Goal: Information Seeking & Learning: Find specific fact

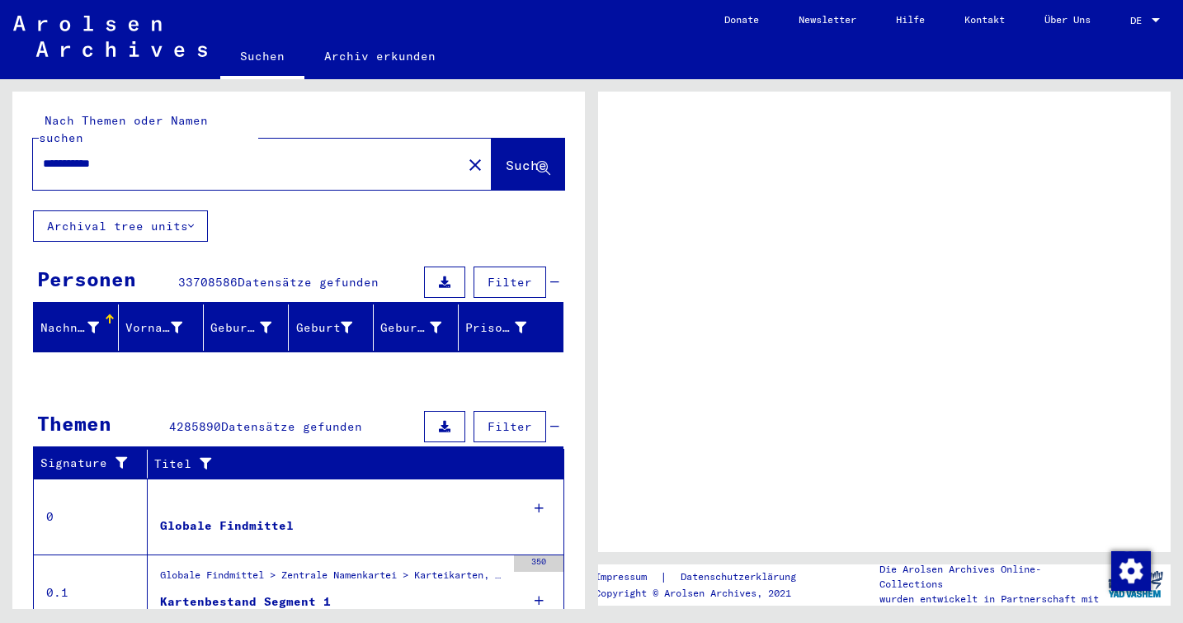
click at [1140, 17] on span "DE" at bounding box center [1140, 21] width 18 height 12
click at [1153, 18] on div at bounding box center [1156, 20] width 8 height 4
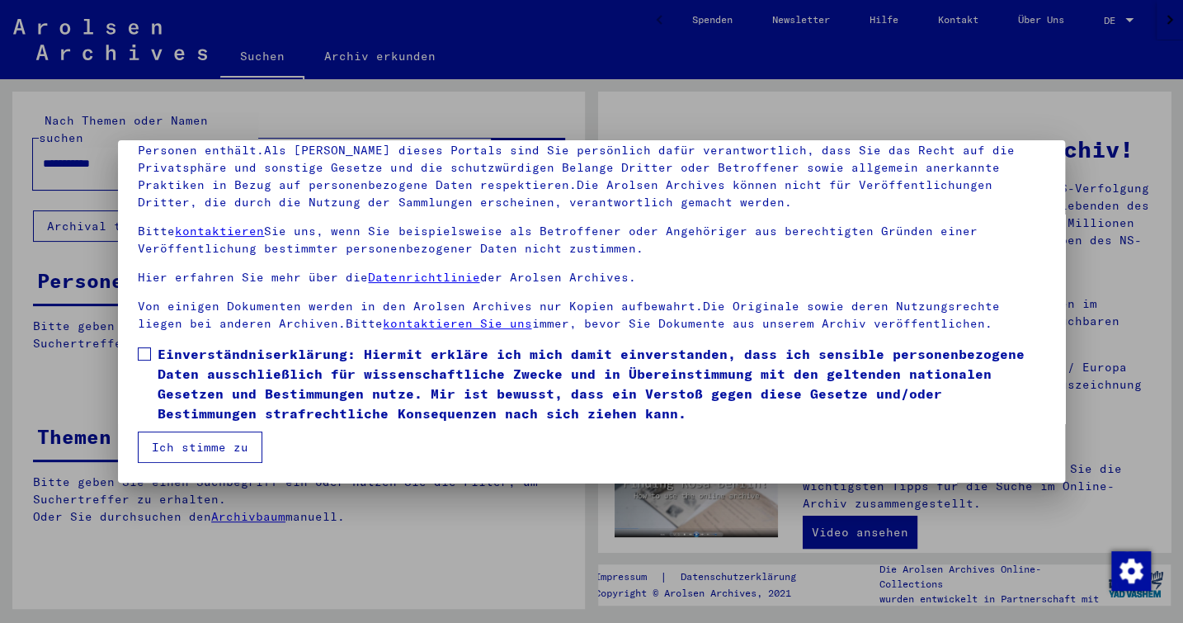
scroll to position [135, 0]
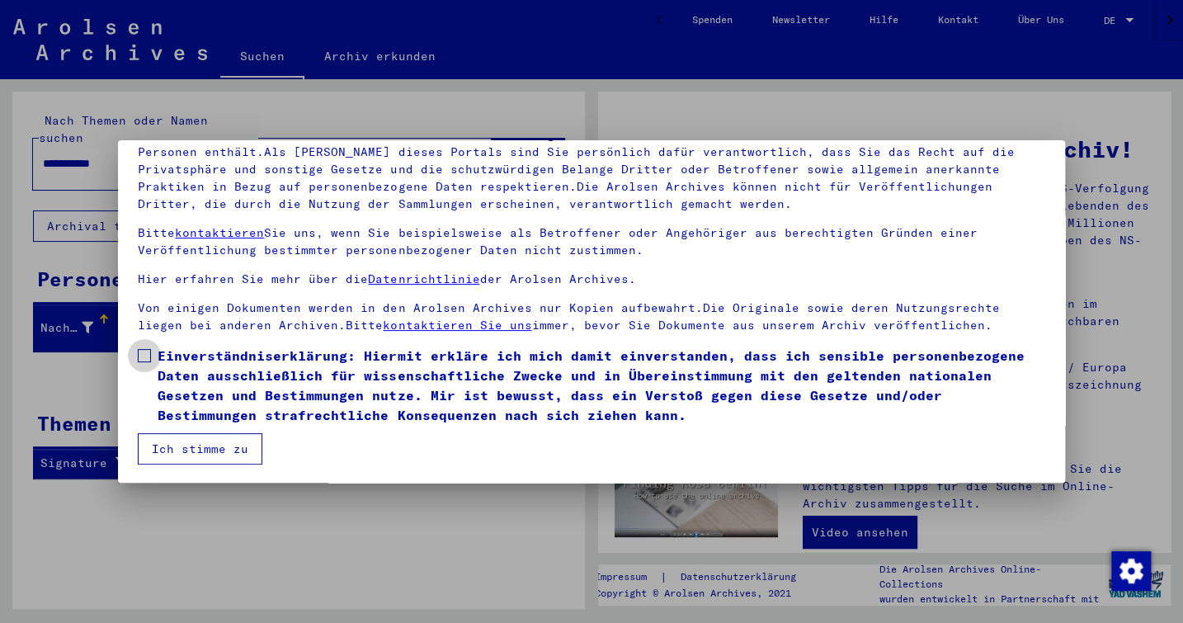
click at [145, 356] on span at bounding box center [144, 355] width 13 height 13
click at [208, 448] on button "Ich stimme zu" at bounding box center [200, 448] width 125 height 31
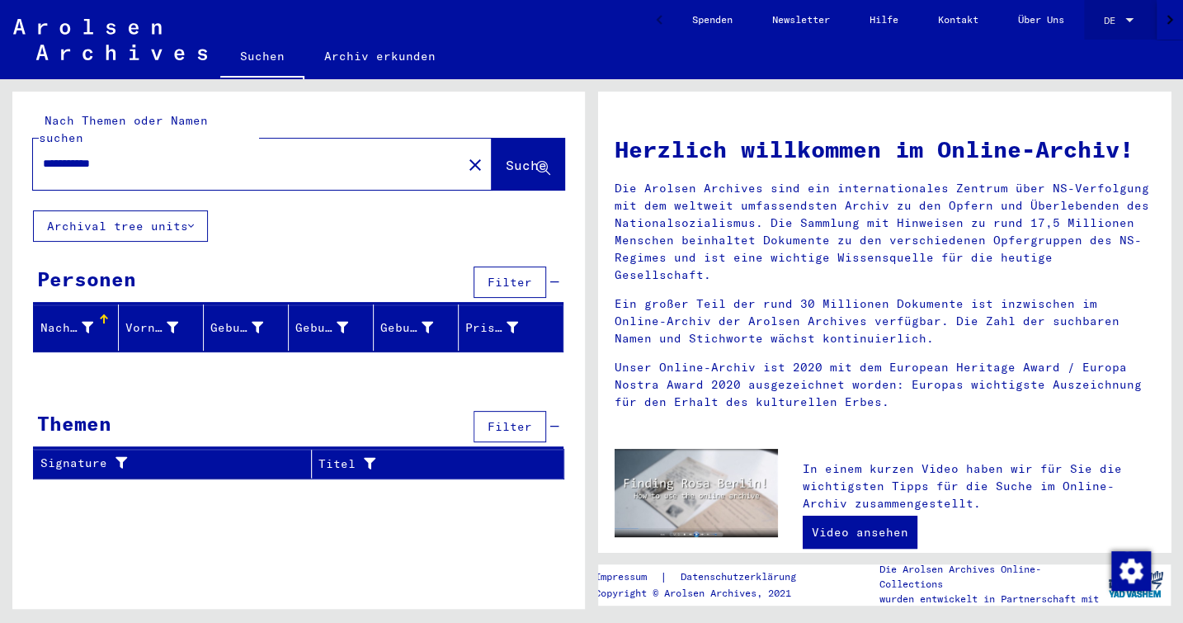
click at [1122, 20] on span "DE" at bounding box center [1113, 21] width 18 height 12
click at [1113, 30] on span "English" at bounding box center [1113, 29] width 40 height 12
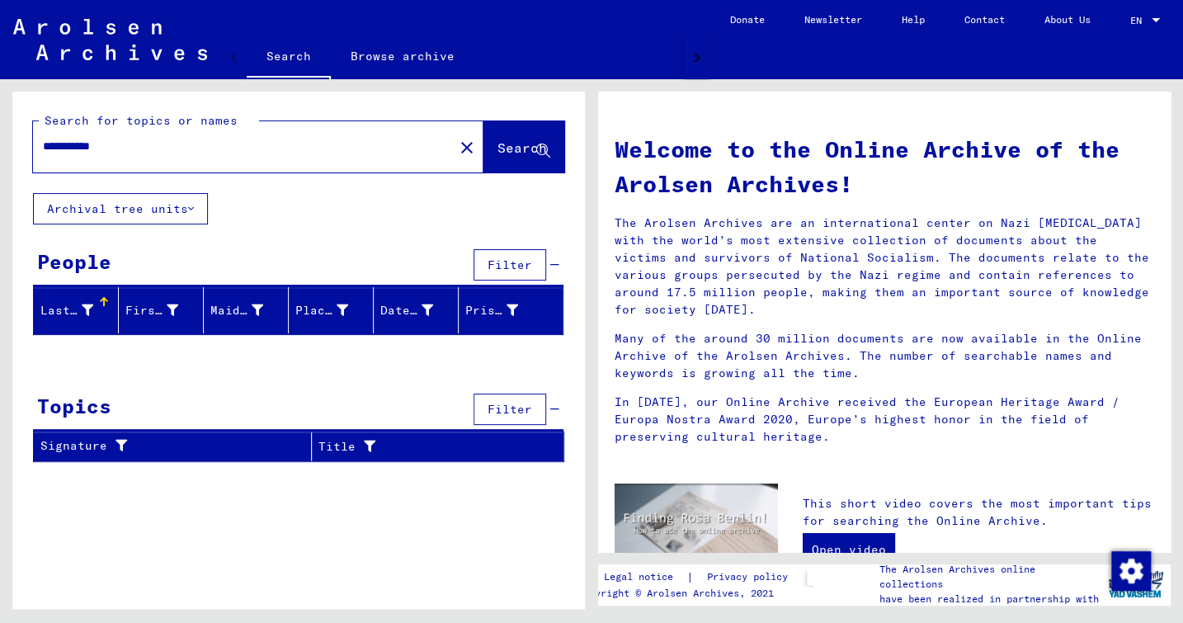
click at [502, 148] on span "Search" at bounding box center [523, 147] width 50 height 17
click at [512, 149] on span "Search" at bounding box center [523, 147] width 50 height 17
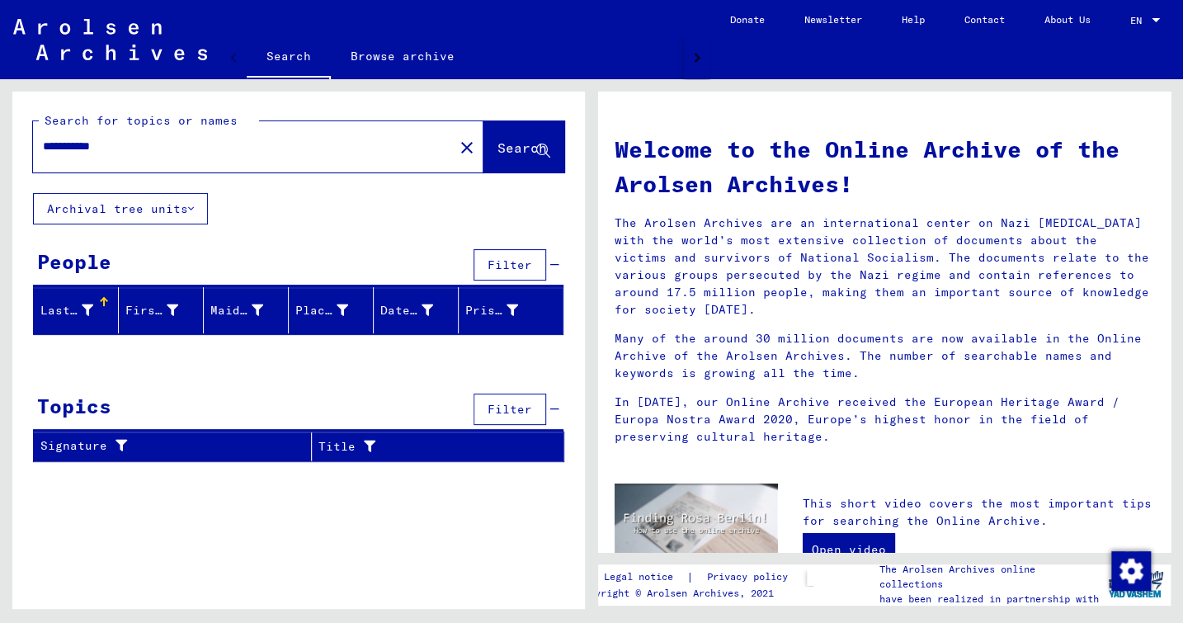
click at [224, 143] on input "**********" at bounding box center [238, 146] width 391 height 17
type input "*******"
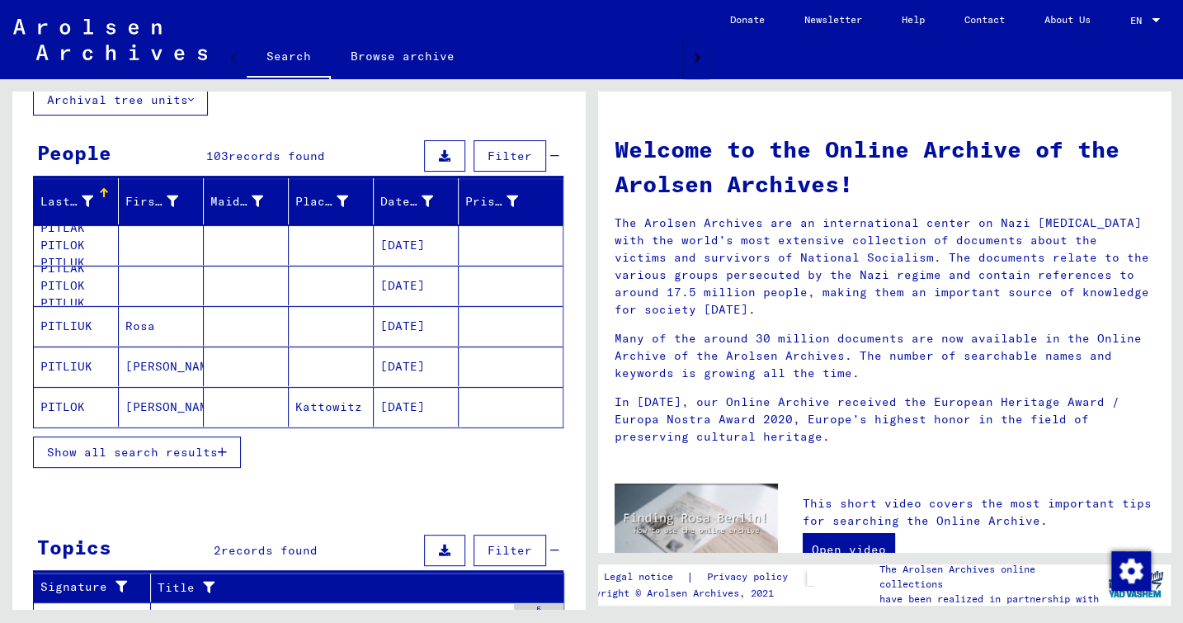
scroll to position [110, 0]
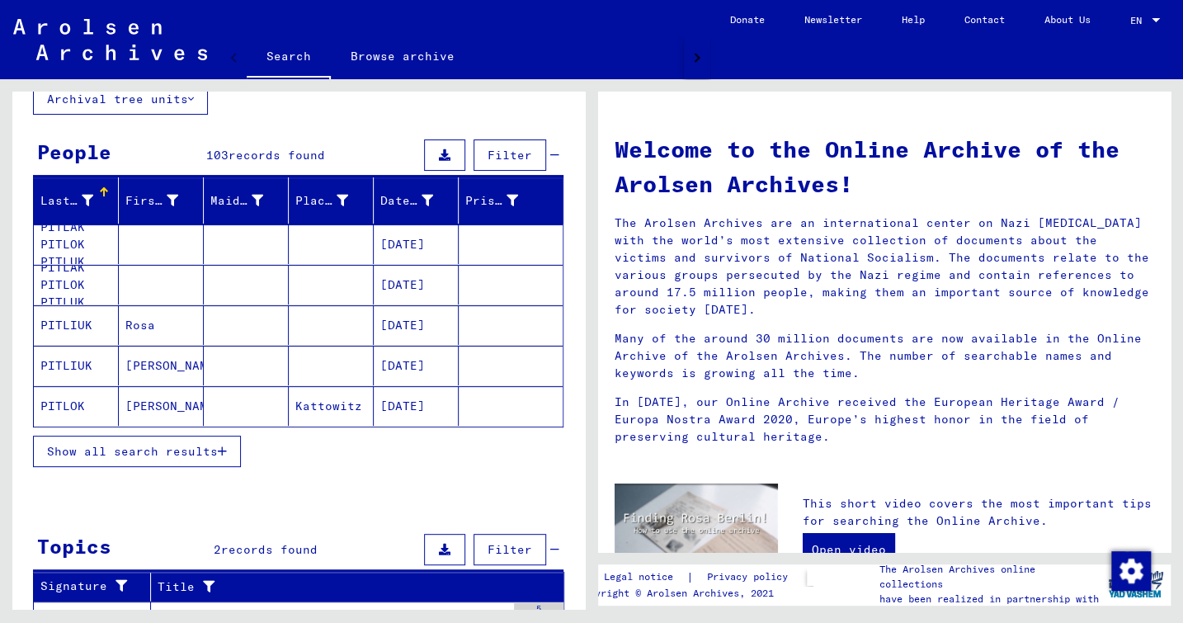
click at [178, 451] on span "Show all search results" at bounding box center [132, 451] width 171 height 15
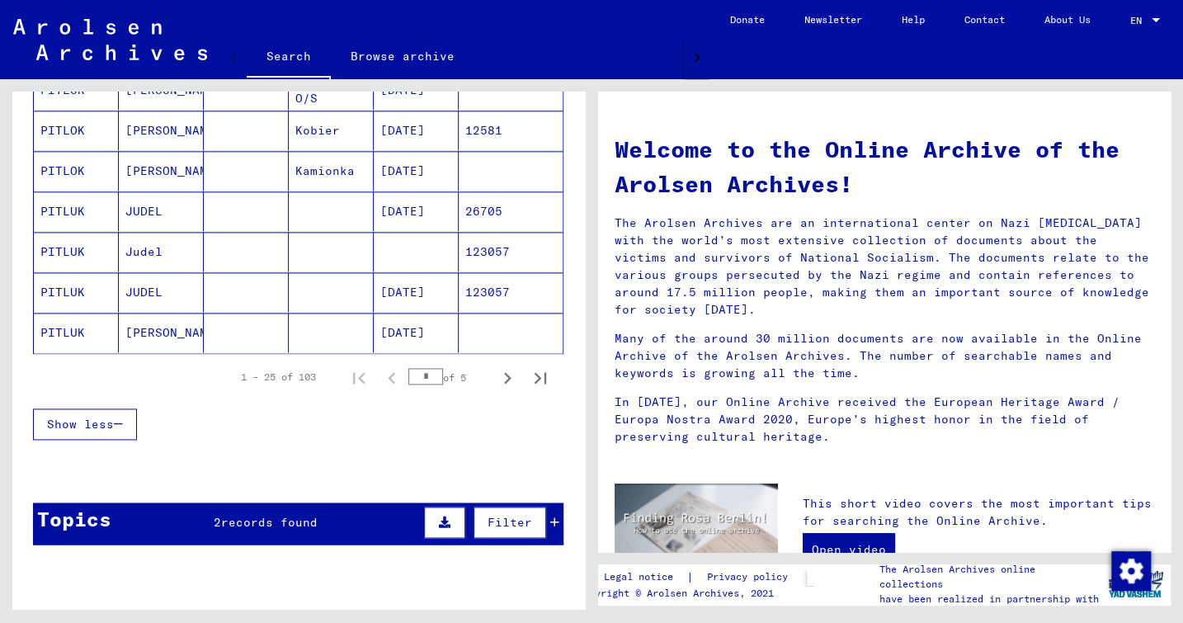
scroll to position [997, 0]
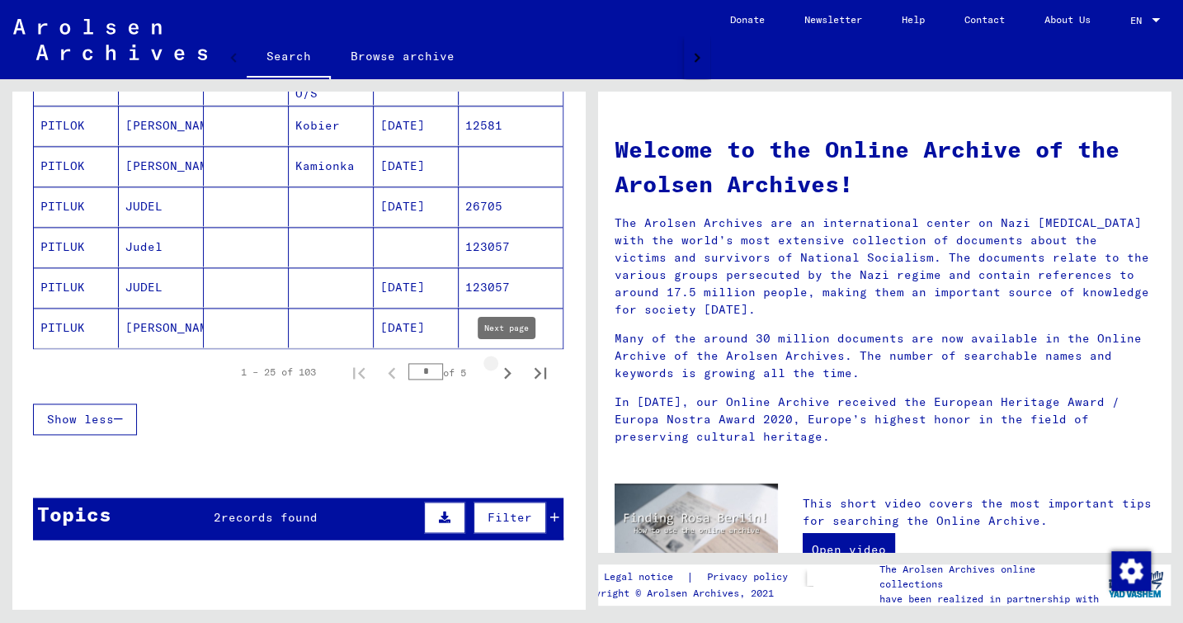
click at [508, 369] on icon "Next page" at bounding box center [507, 372] width 23 height 23
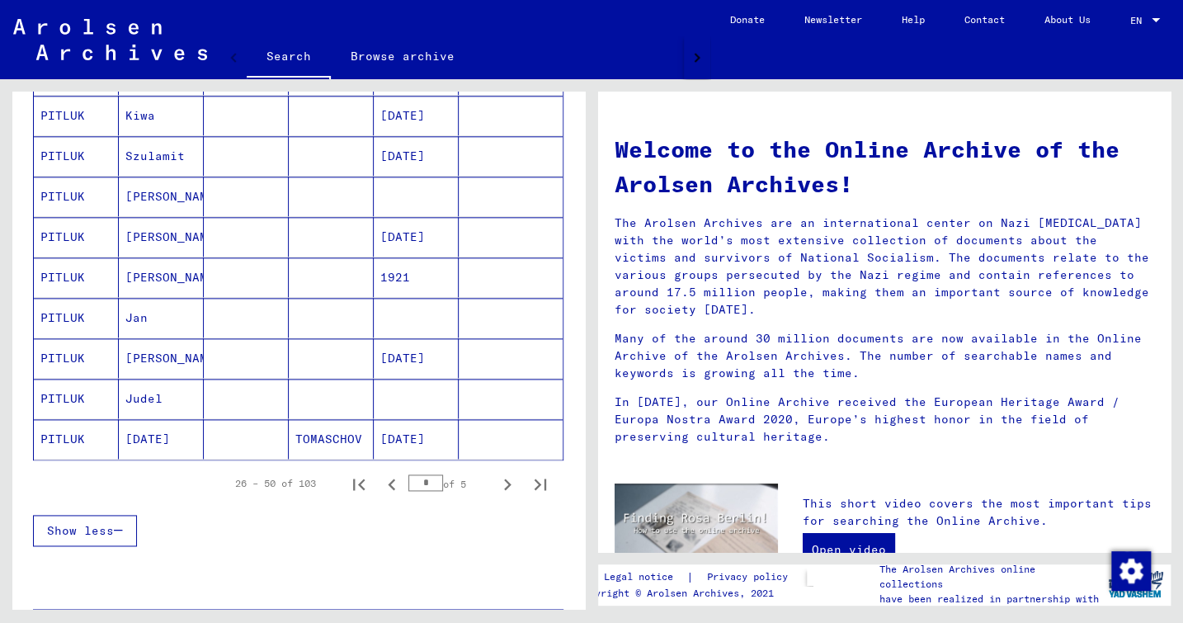
scroll to position [886, 0]
click at [512, 475] on icon "Next page" at bounding box center [507, 483] width 23 height 23
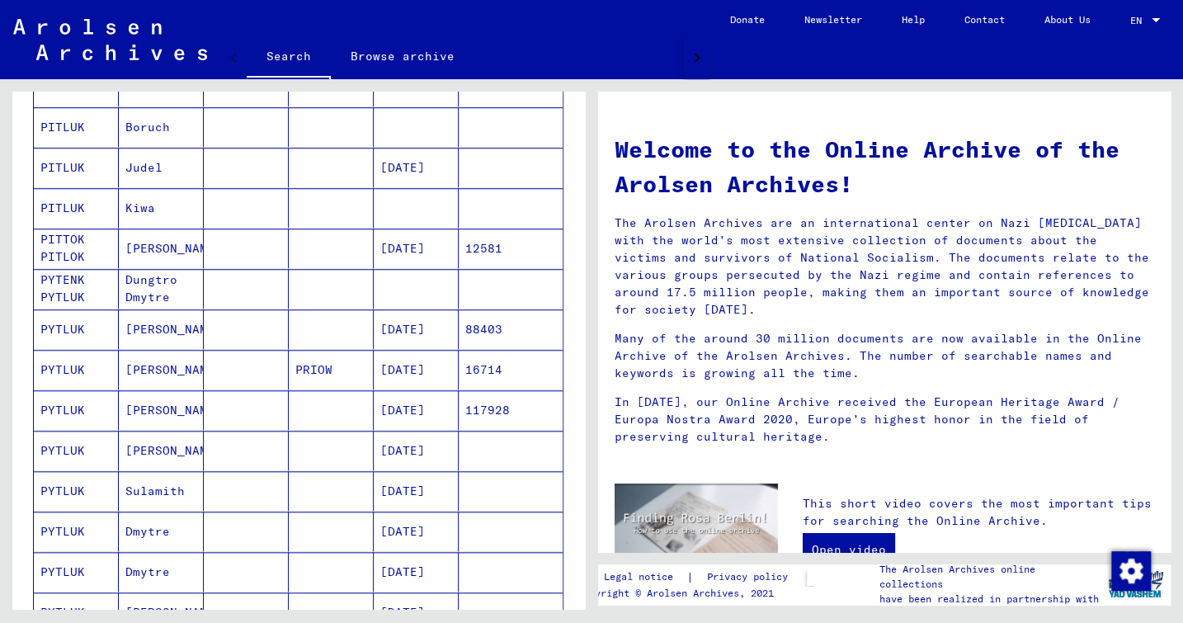
scroll to position [586, 0]
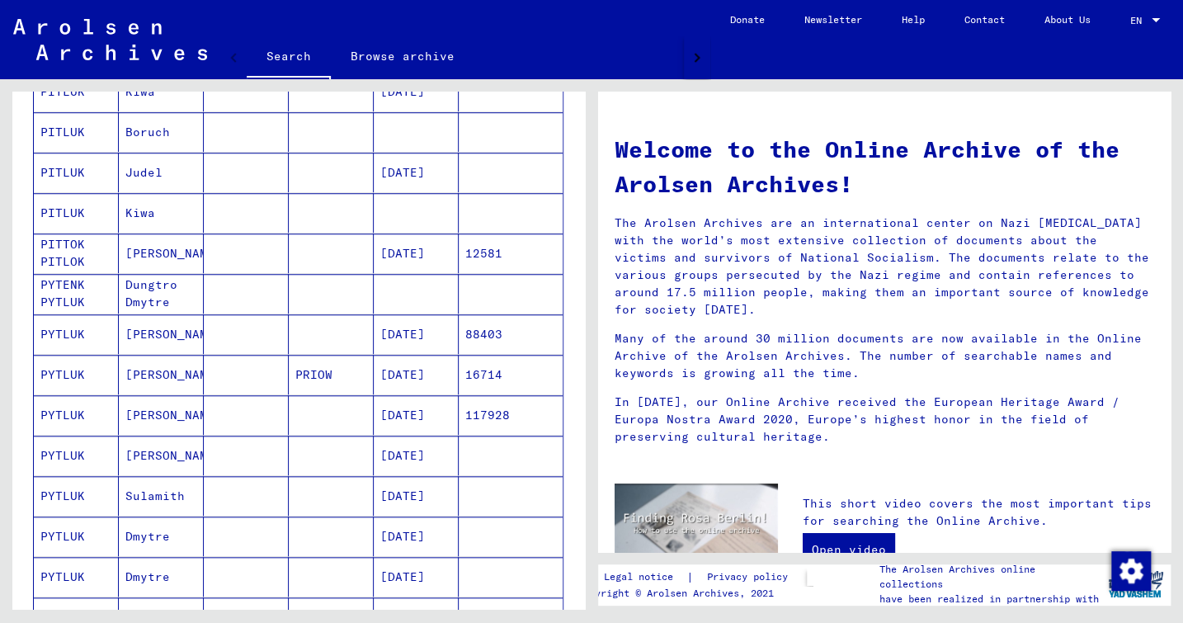
click at [429, 452] on mat-cell "[DATE]" at bounding box center [416, 456] width 85 height 40
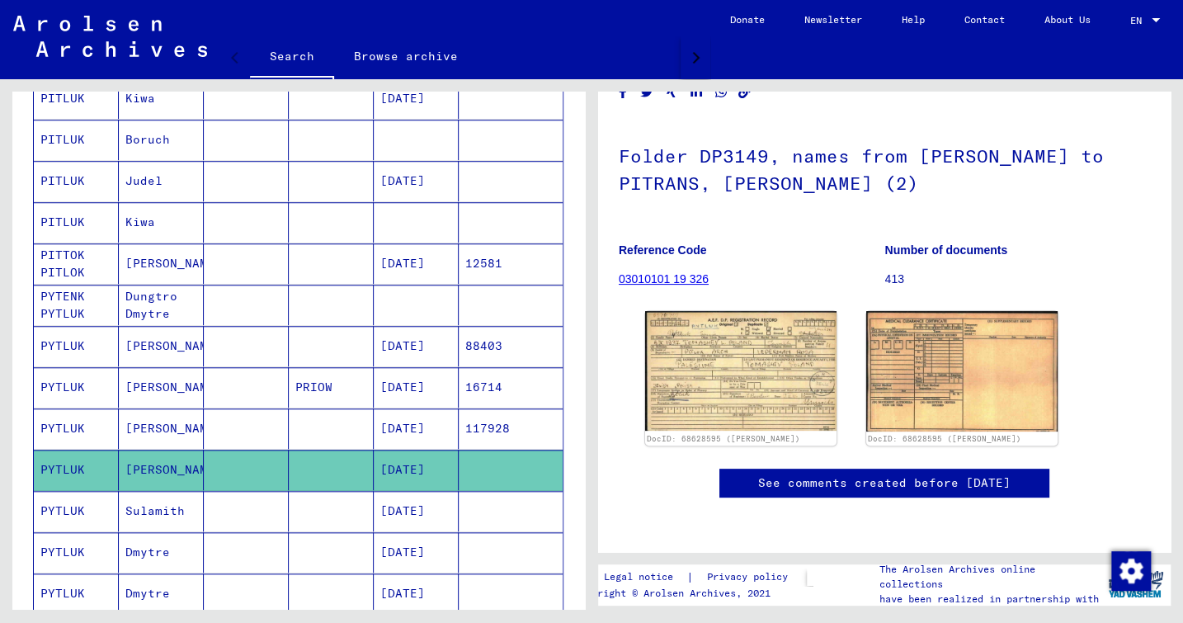
scroll to position [71, 0]
click at [782, 366] on img at bounding box center [740, 370] width 201 height 125
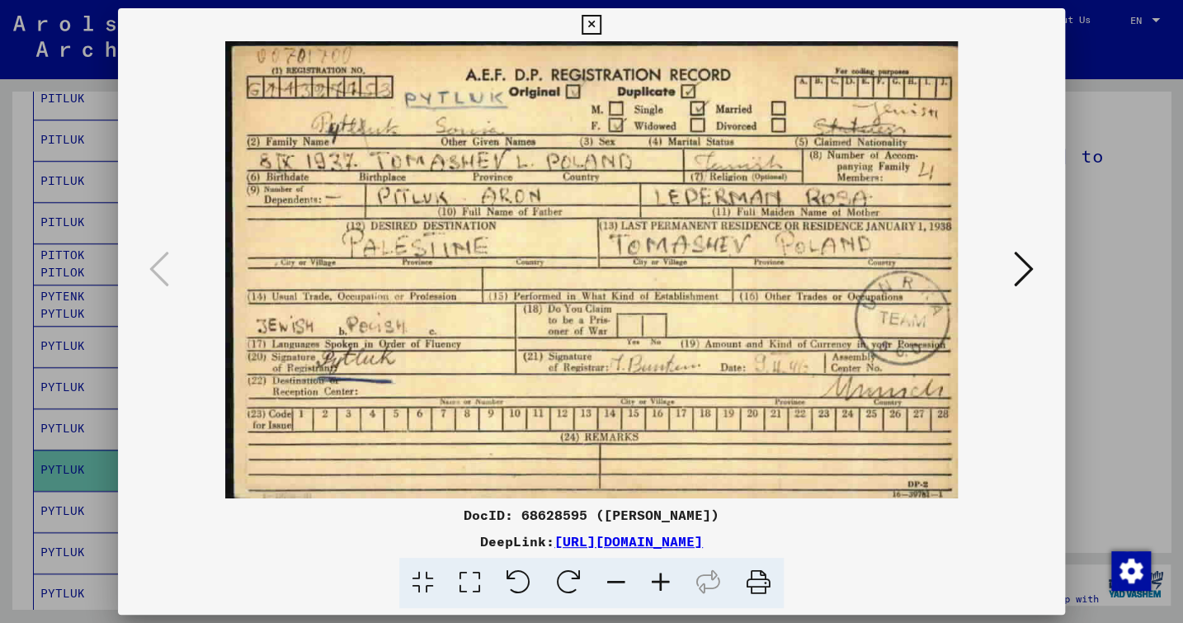
click at [601, 23] on icon at bounding box center [591, 25] width 19 height 20
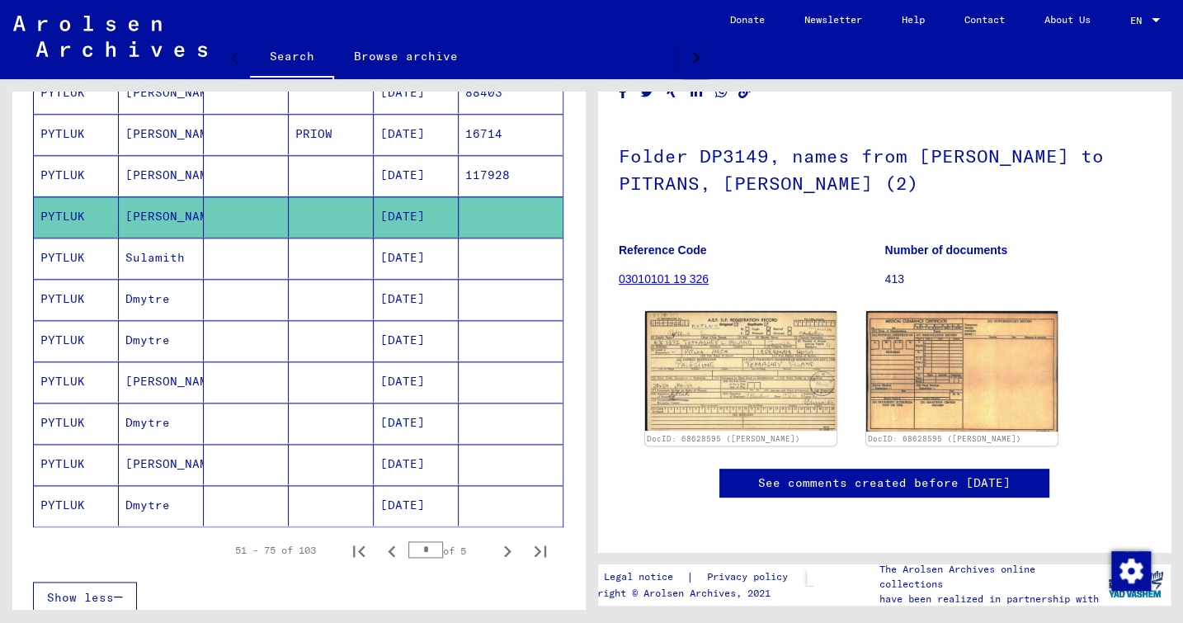
scroll to position [874, 0]
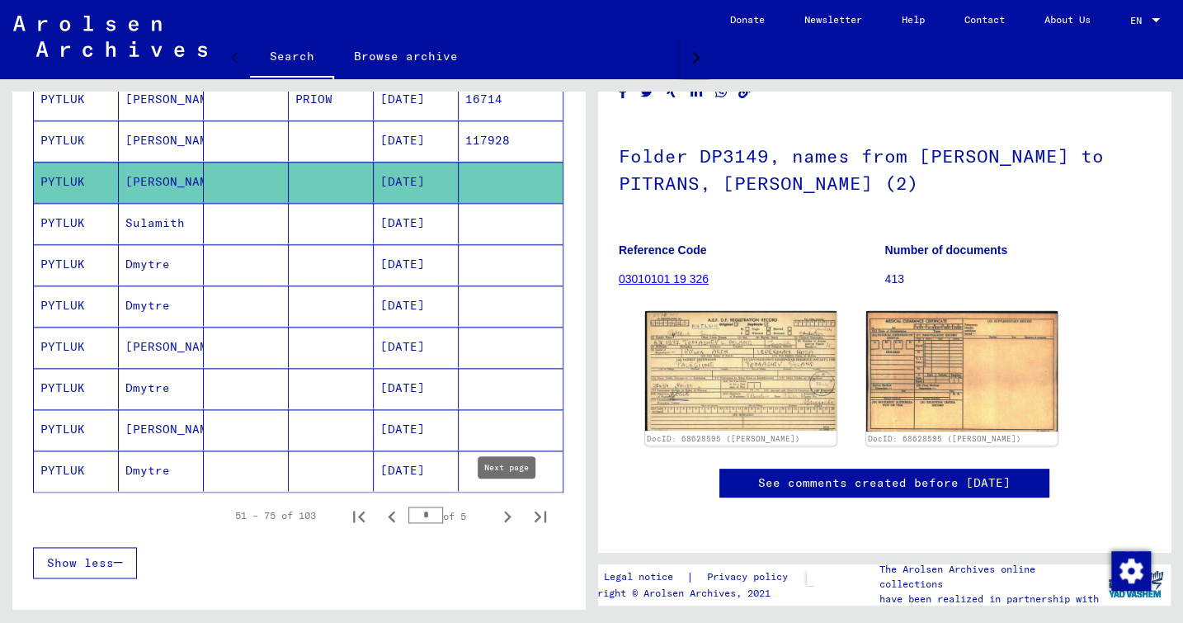
click at [508, 506] on icon "Next page" at bounding box center [507, 516] width 23 height 23
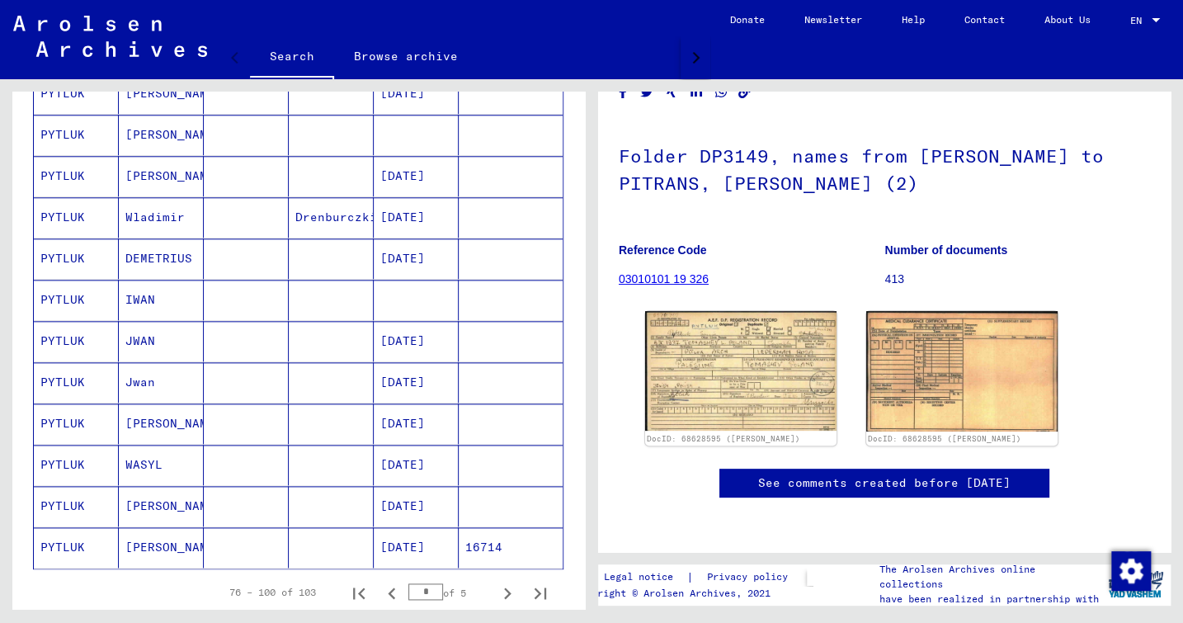
scroll to position [867, 0]
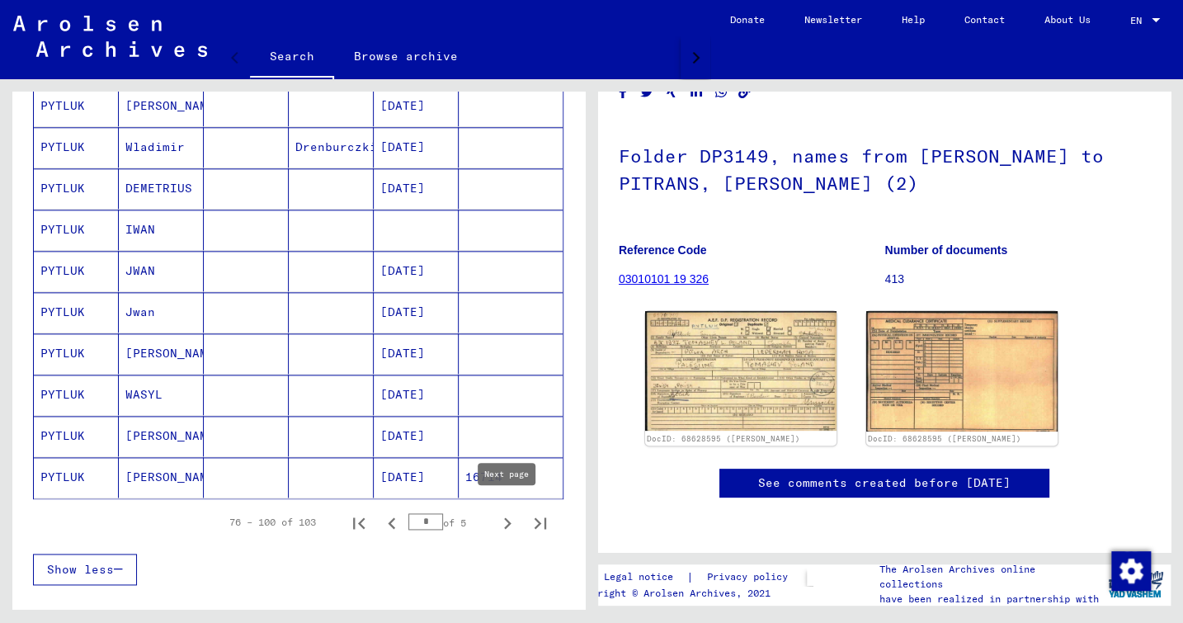
click at [508, 512] on icon "Next page" at bounding box center [507, 523] width 23 height 23
type input "*"
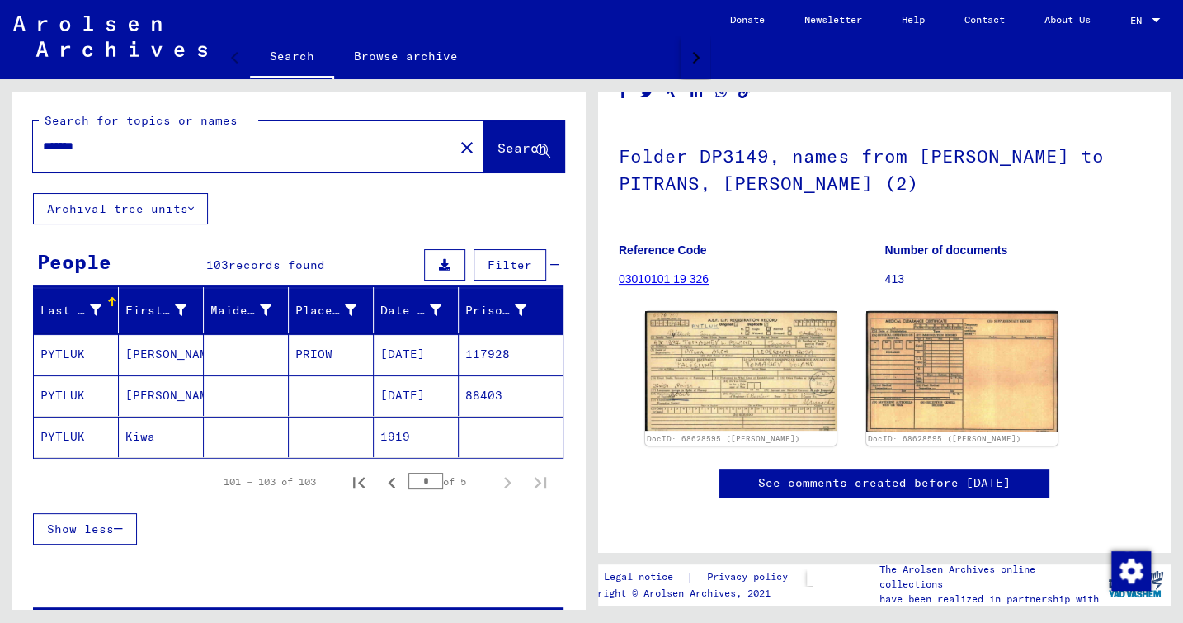
scroll to position [0, 0]
drag, startPoint x: 121, startPoint y: 139, endPoint x: 21, endPoint y: 133, distance: 100.8
click at [21, 133] on div "Search for topics or names ******* close Search" at bounding box center [298, 143] width 573 height 102
type input "*"
click at [120, 152] on input "text" at bounding box center [243, 146] width 401 height 17
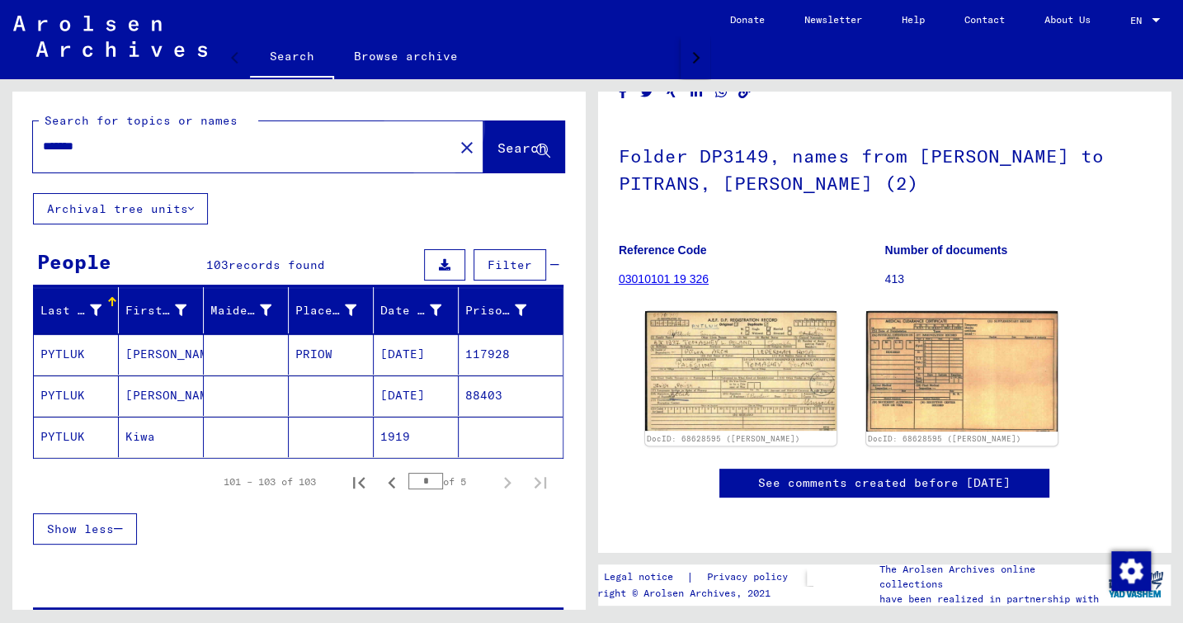
click at [501, 146] on span "Search" at bounding box center [523, 147] width 50 height 17
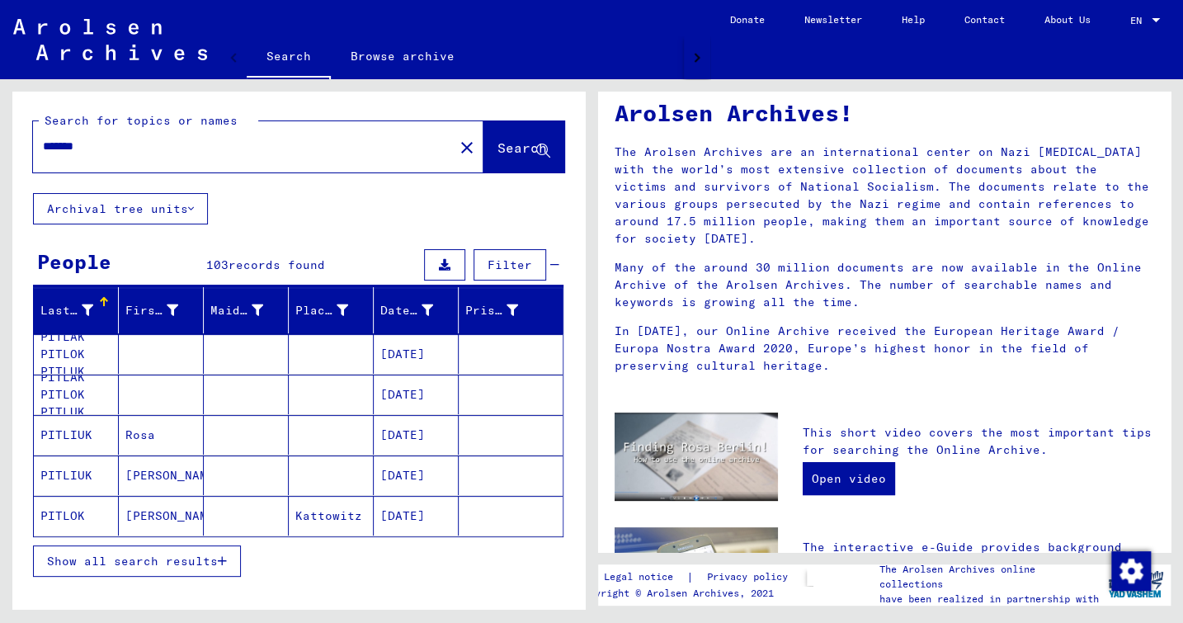
drag, startPoint x: 113, startPoint y: 153, endPoint x: 0, endPoint y: 129, distance: 115.6
click at [0, 129] on html "Search Browse archive Donate Newsletter Help Contact About Us Search Browse arc…" at bounding box center [591, 311] width 1183 height 623
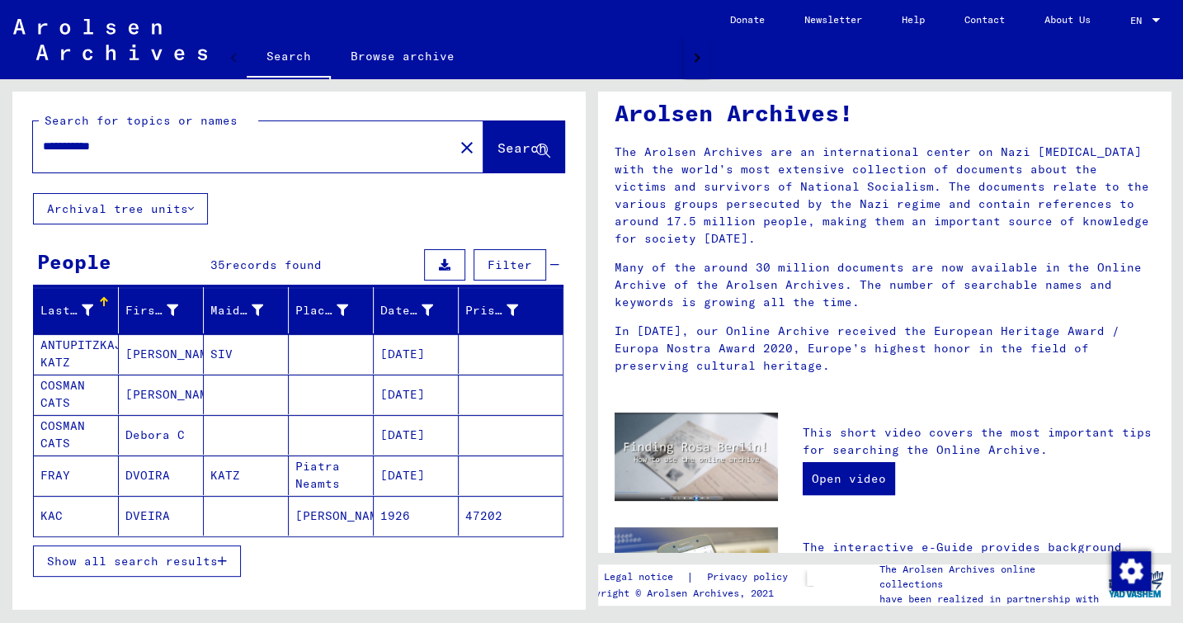
click at [59, 512] on mat-cell "KAC" at bounding box center [76, 516] width 85 height 40
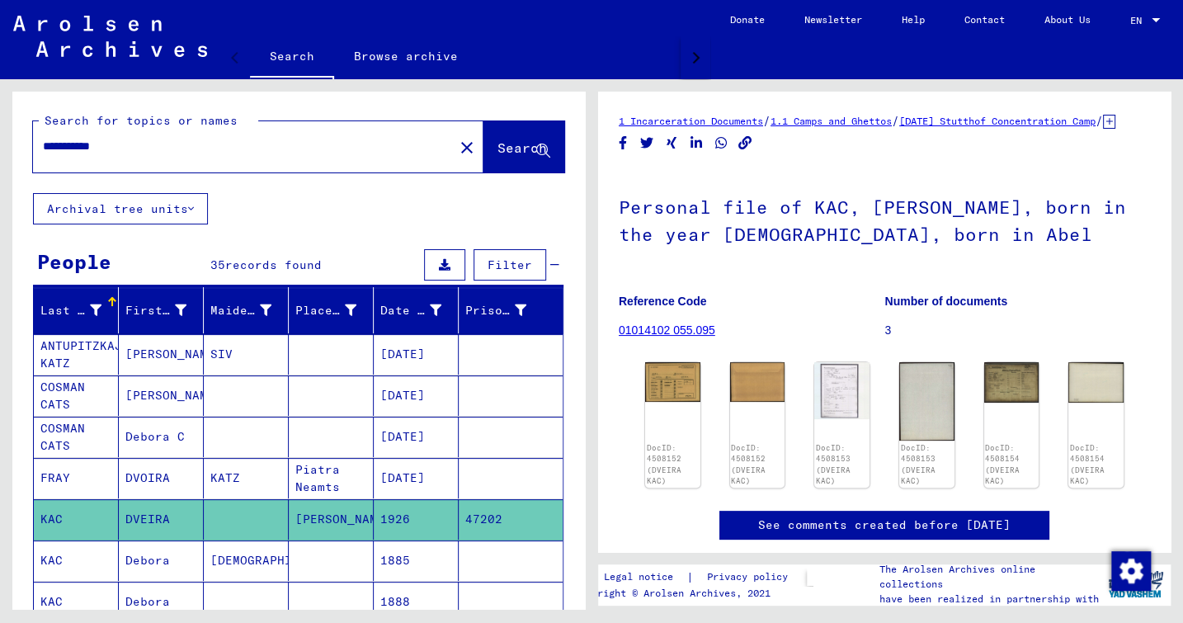
drag, startPoint x: 135, startPoint y: 154, endPoint x: 95, endPoint y: 154, distance: 40.4
click at [95, 154] on input "**********" at bounding box center [243, 146] width 401 height 17
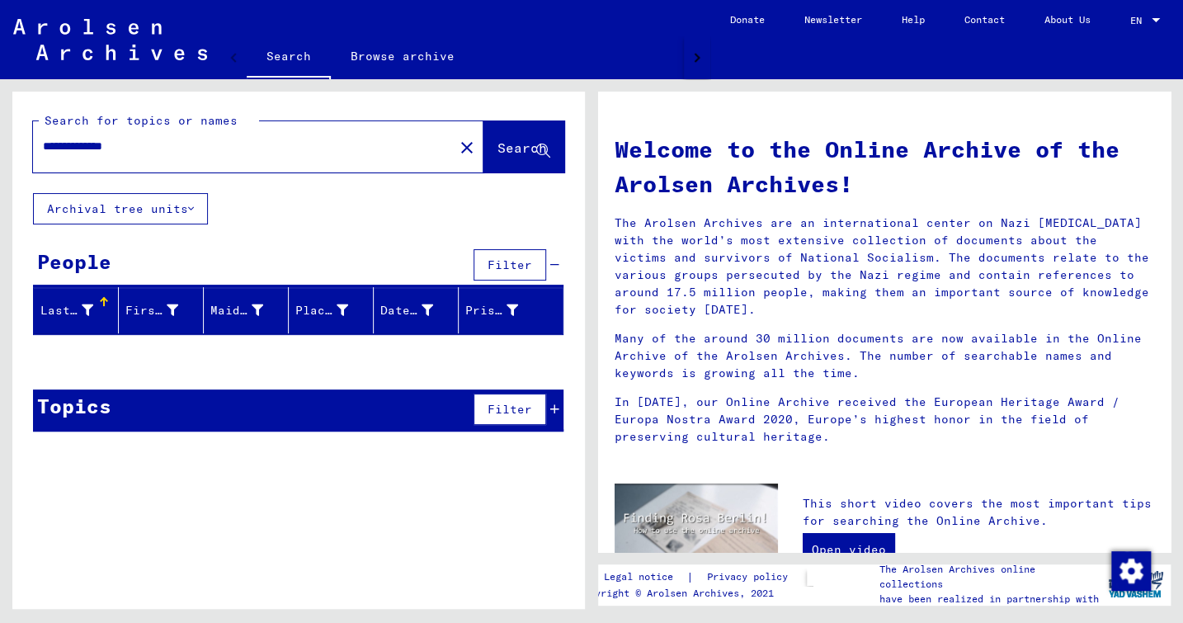
drag, startPoint x: 89, startPoint y: 149, endPoint x: 28, endPoint y: 145, distance: 61.2
click at [28, 145] on div "**********" at bounding box center [298, 143] width 573 height 102
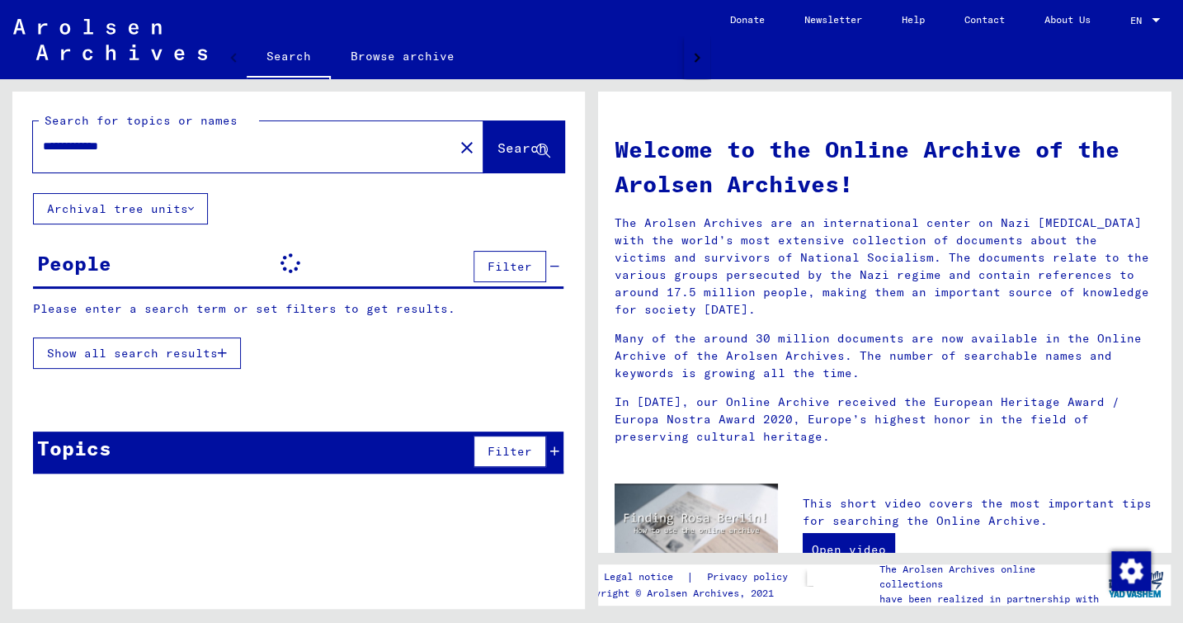
click at [100, 145] on input "**********" at bounding box center [238, 146] width 391 height 17
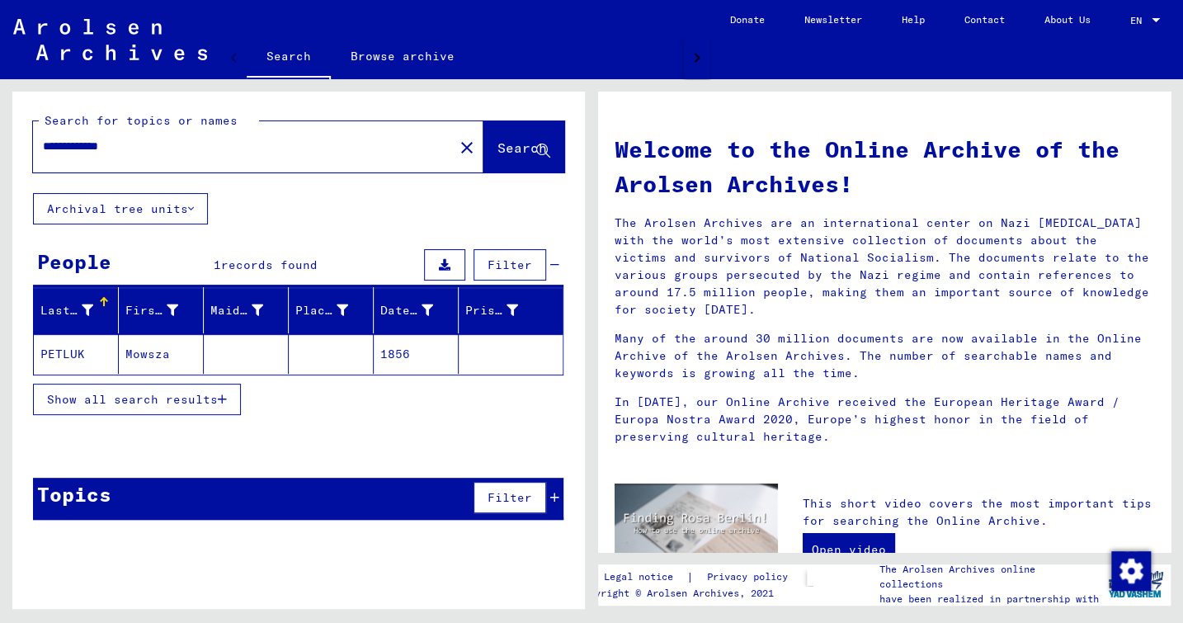
drag, startPoint x: 161, startPoint y: 147, endPoint x: 0, endPoint y: 146, distance: 160.9
click at [0, 146] on html "**********" at bounding box center [591, 311] width 1183 height 623
click at [502, 149] on span "Search" at bounding box center [523, 147] width 50 height 17
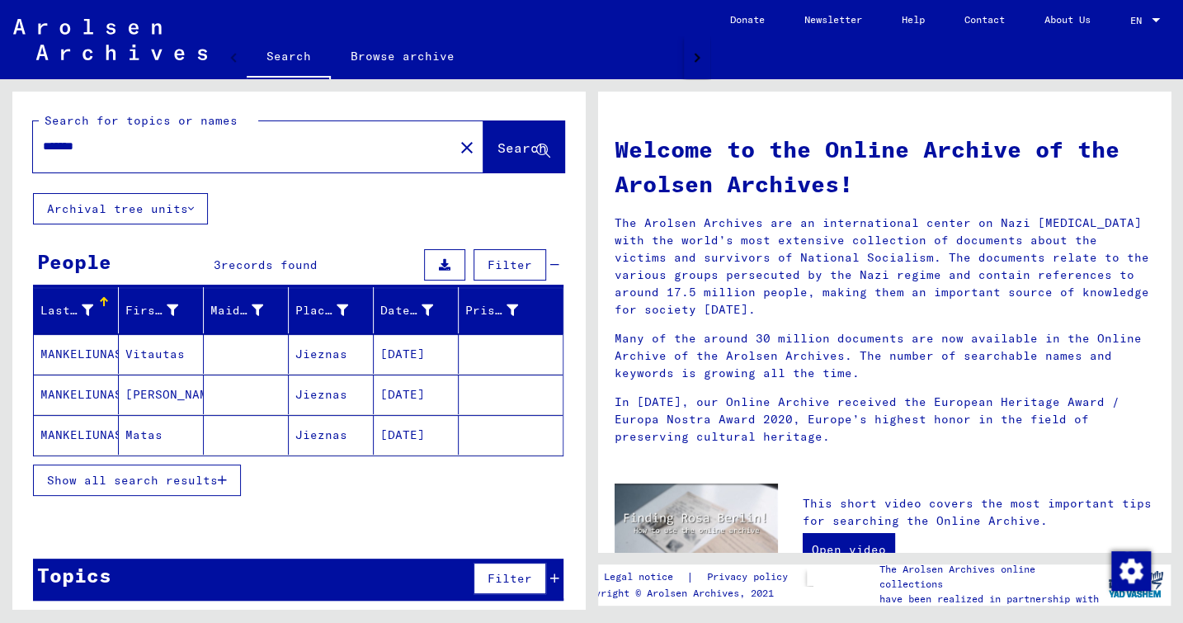
click at [200, 479] on span "Show all search results" at bounding box center [132, 480] width 171 height 15
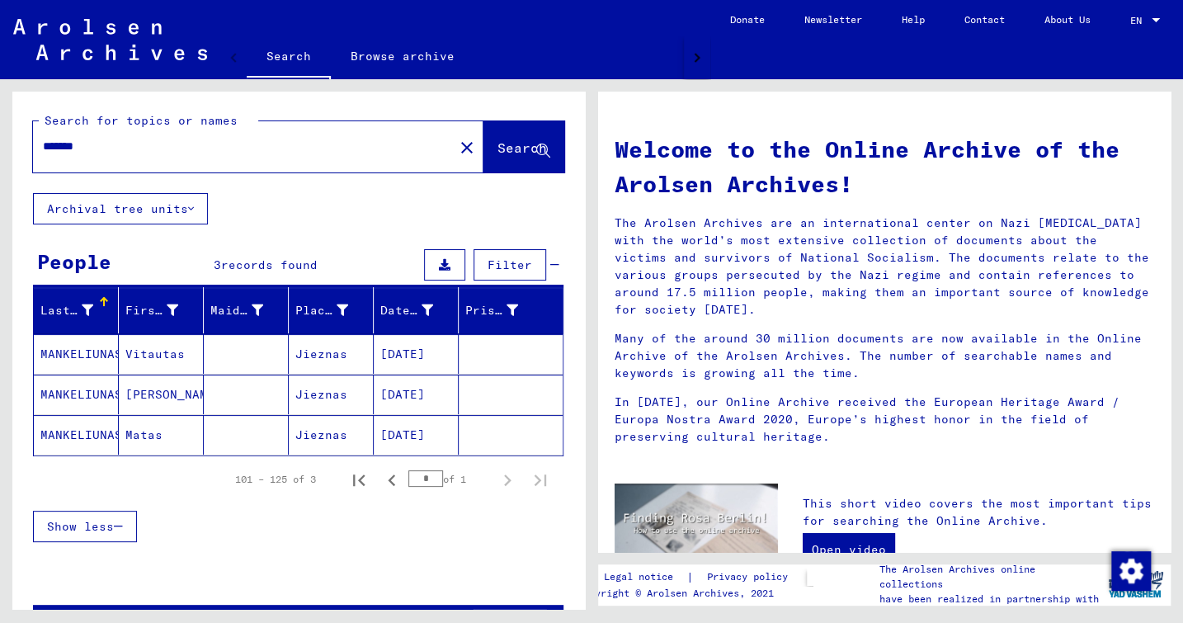
drag, startPoint x: 96, startPoint y: 150, endPoint x: 0, endPoint y: 116, distance: 101.5
click at [0, 116] on html "Search Browse archive Donate Newsletter Help Contact About Us Search Browse arc…" at bounding box center [591, 311] width 1183 height 623
type input "**********"
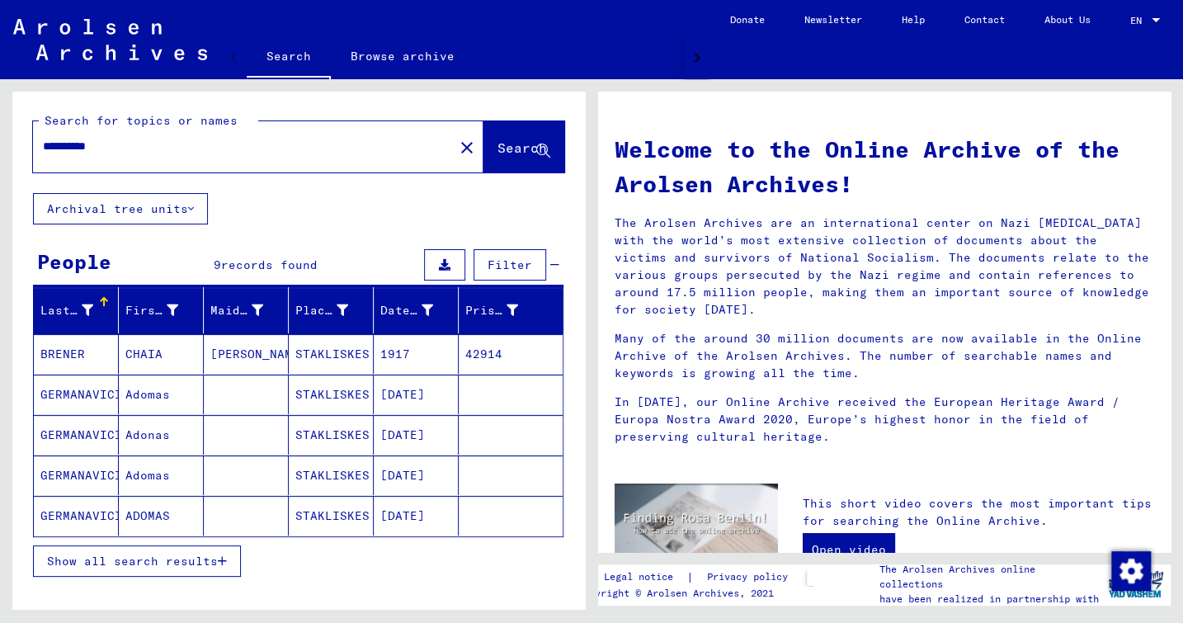
click at [178, 559] on span "Show all search results" at bounding box center [132, 561] width 171 height 15
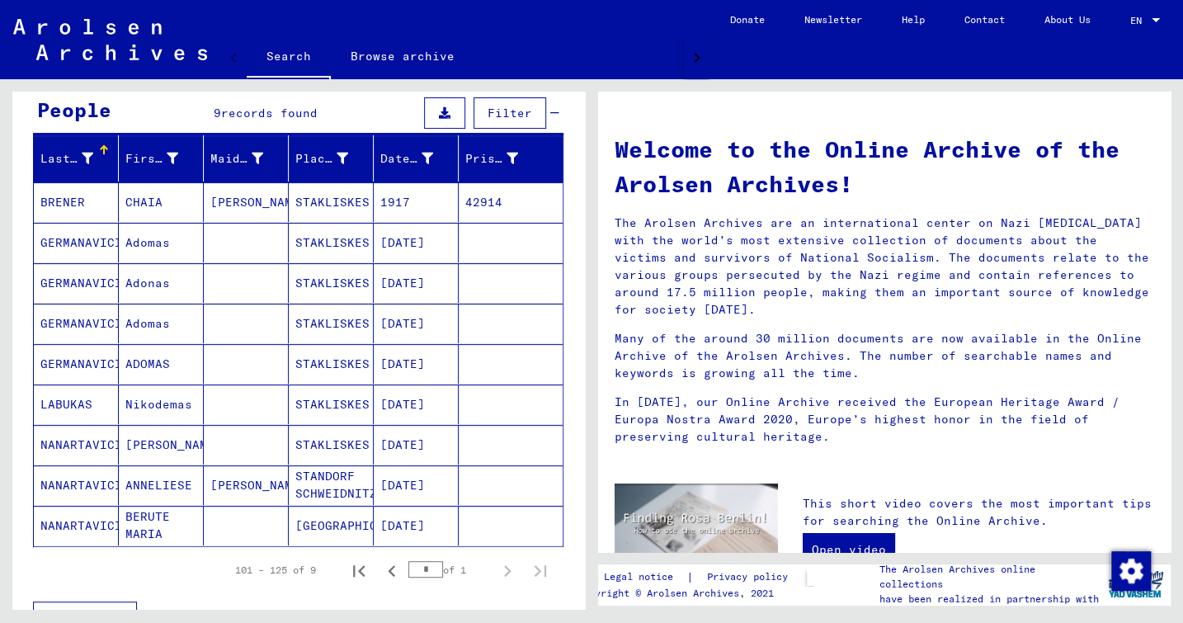
scroll to position [153, 0]
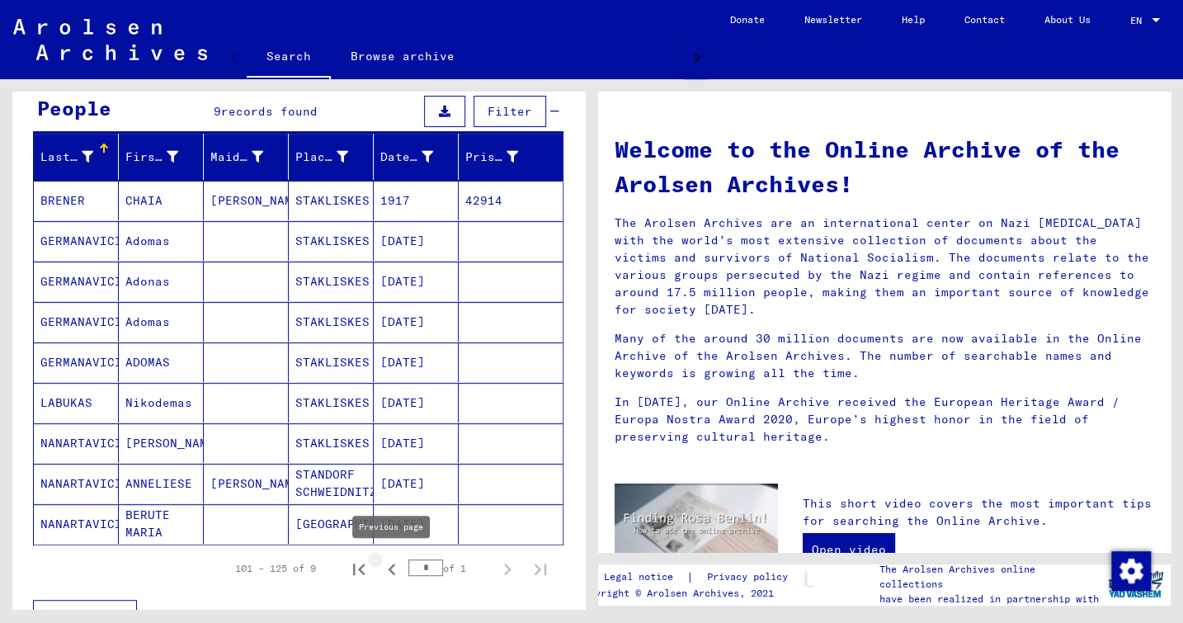
click at [394, 563] on icon "Previous page" at bounding box center [391, 569] width 23 height 23
type input "*"
